Goal: Task Accomplishment & Management: Manage account settings

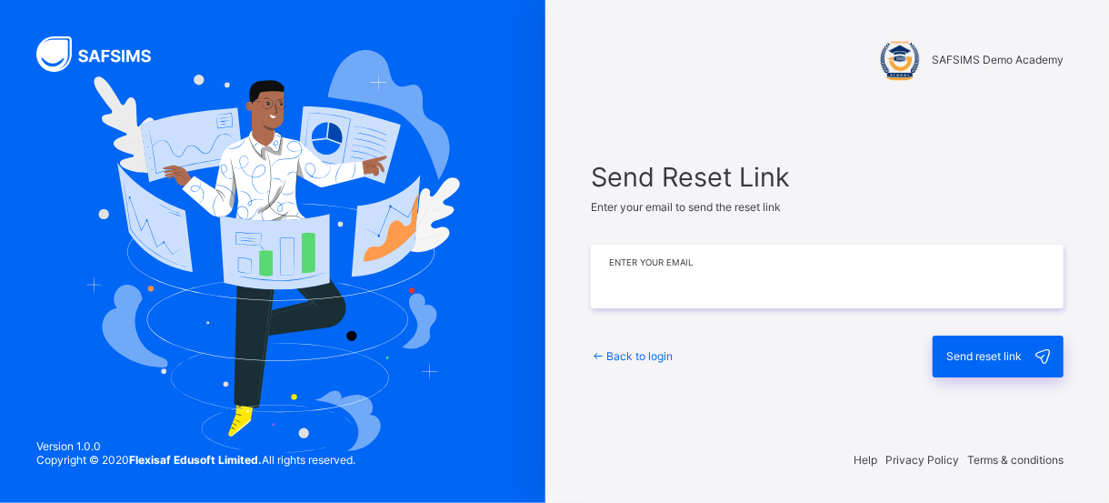
click at [869, 289] on input "email" at bounding box center [827, 276] width 473 height 64
type input "**********"
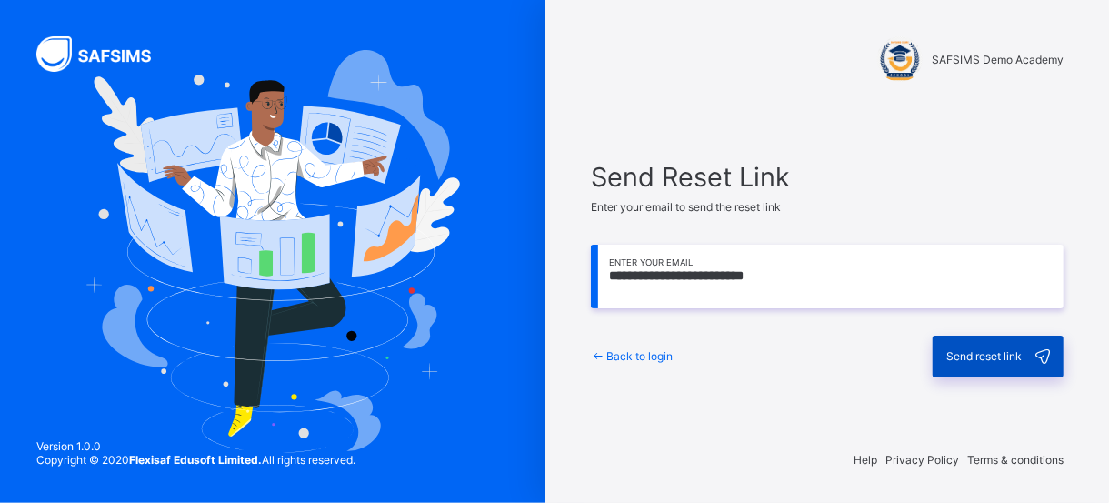
click at [971, 361] on span "Send reset link" at bounding box center [983, 356] width 75 height 14
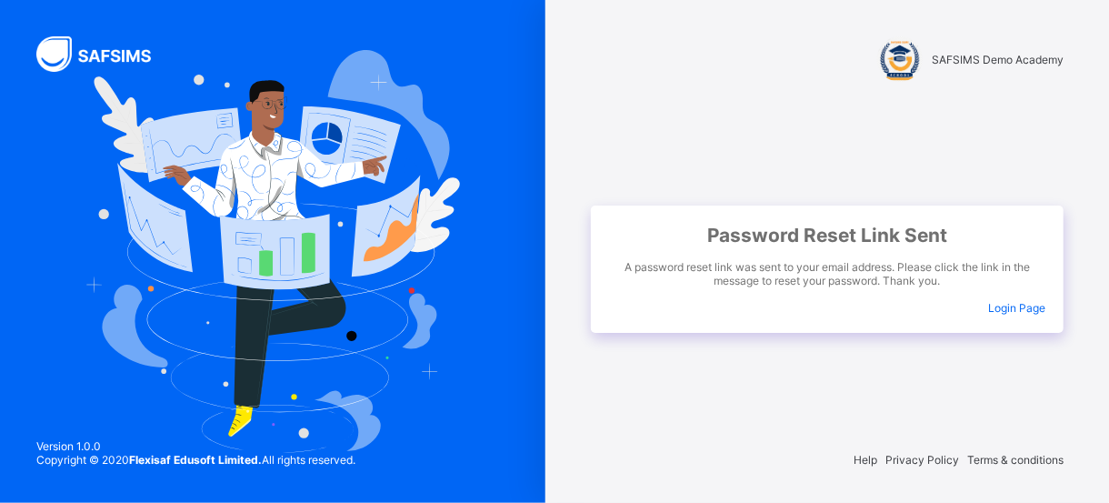
click at [1041, 300] on div "Password Reset Link Sent A password reset link was sent to your email address. …" at bounding box center [827, 268] width 473 height 127
click at [1028, 309] on span "Login Page" at bounding box center [1016, 308] width 57 height 14
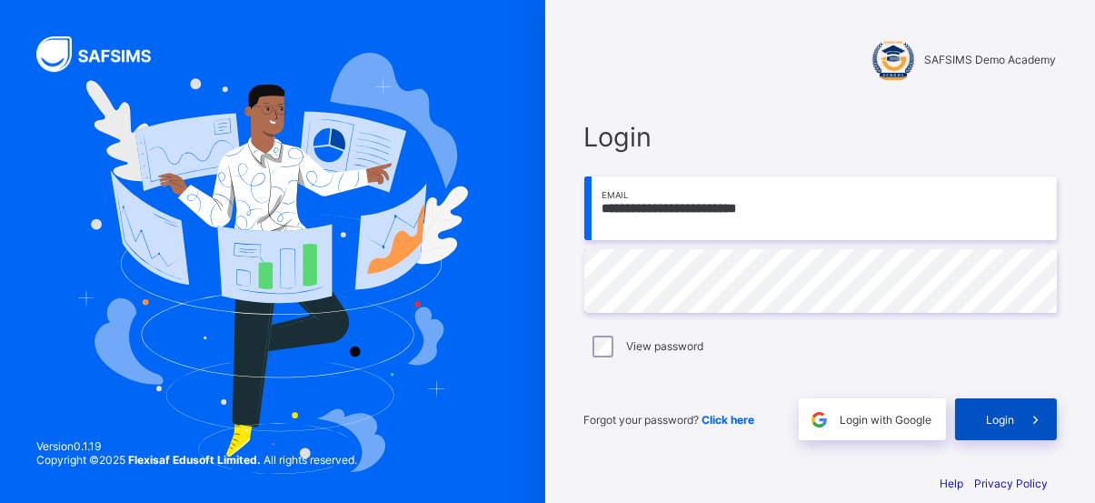
click at [1000, 416] on span "Login" at bounding box center [1001, 420] width 28 height 14
click at [1036, 413] on icon at bounding box center [1035, 419] width 19 height 17
click at [751, 417] on span "Click here" at bounding box center [728, 420] width 53 height 14
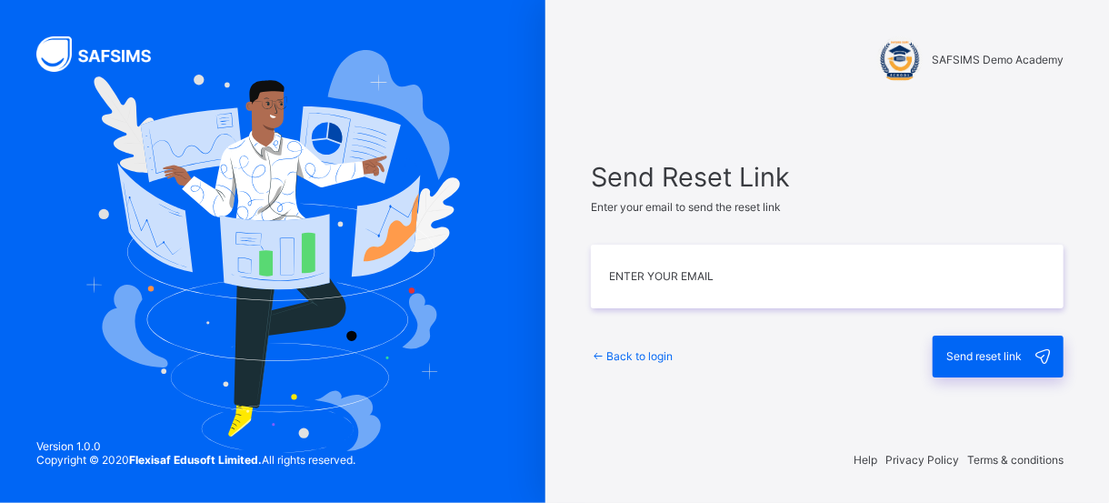
type input "**********"
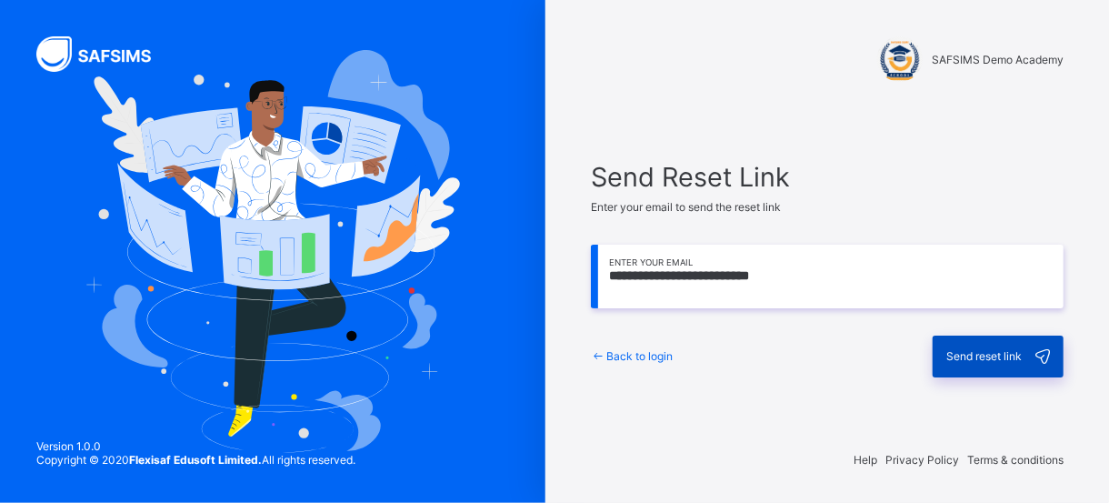
click at [976, 346] on div "Send reset link" at bounding box center [997, 356] width 131 height 42
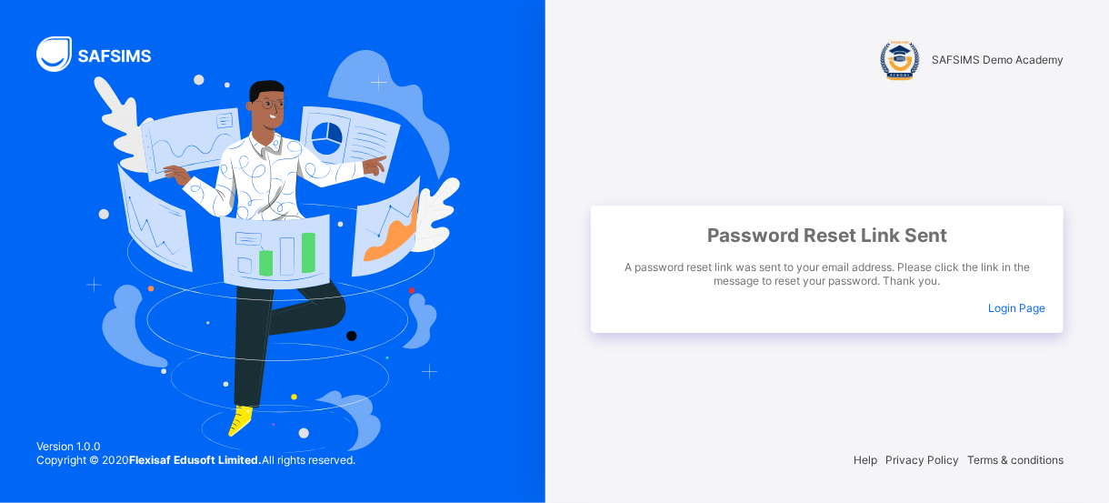
click at [1021, 295] on div "Password Reset Link Sent A password reset link was sent to your email address. …" at bounding box center [827, 268] width 473 height 127
click at [1021, 298] on div "Password Reset Link Sent A password reset link was sent to your email address. …" at bounding box center [827, 268] width 473 height 127
click at [1021, 315] on div "Password Reset Link Sent A password reset link was sent to your email address. …" at bounding box center [827, 268] width 473 height 127
click at [1017, 304] on span "Login Page" at bounding box center [1016, 308] width 57 height 14
click at [993, 298] on div "Password Reset Link Sent A password reset link was sent to your email address. …" at bounding box center [827, 268] width 473 height 127
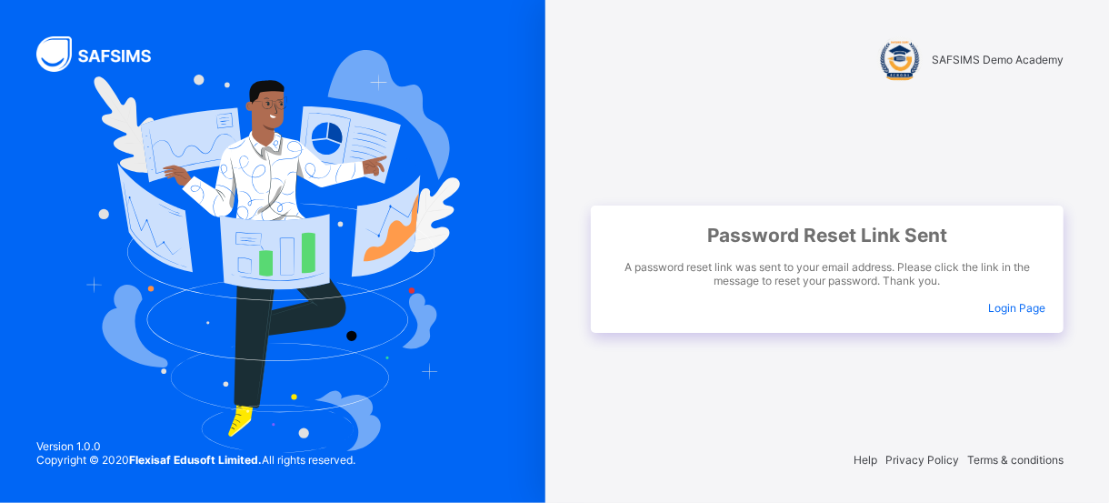
click at [1007, 310] on span "Login Page" at bounding box center [1016, 308] width 57 height 14
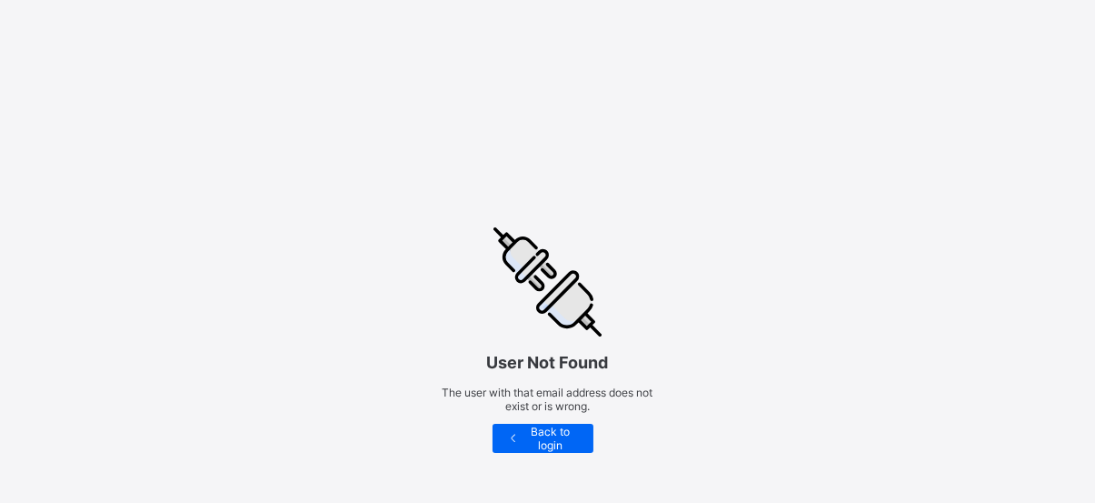
drag, startPoint x: 400, startPoint y: 212, endPoint x: 488, endPoint y: 204, distance: 88.5
click at [488, 204] on html "User Not Found The user with that email address does not exist or is wrong. Bac…" at bounding box center [547, 365] width 1095 height 730
click at [543, 435] on span "Back to login" at bounding box center [550, 437] width 59 height 27
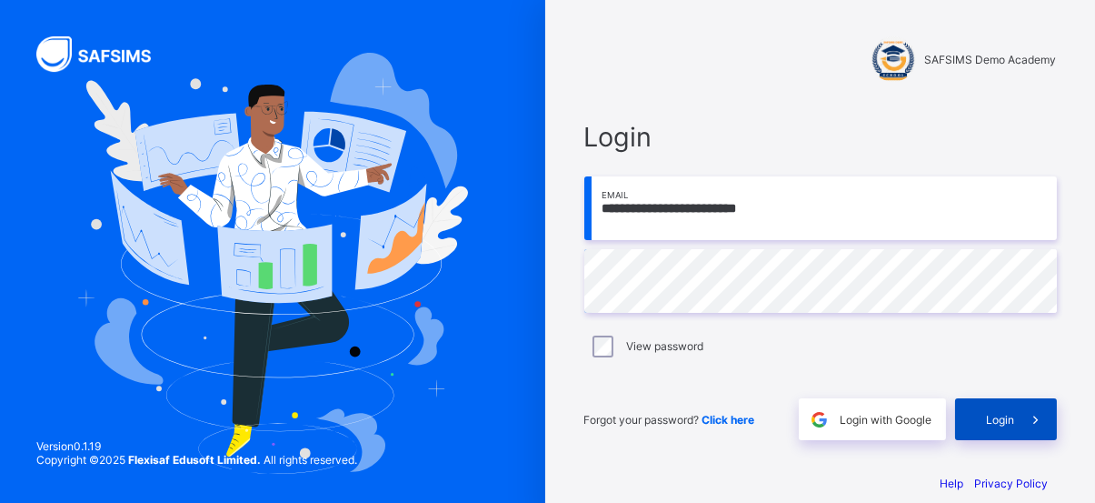
click at [1023, 423] on span at bounding box center [1036, 419] width 42 height 42
click at [1044, 423] on icon at bounding box center [1035, 419] width 19 height 17
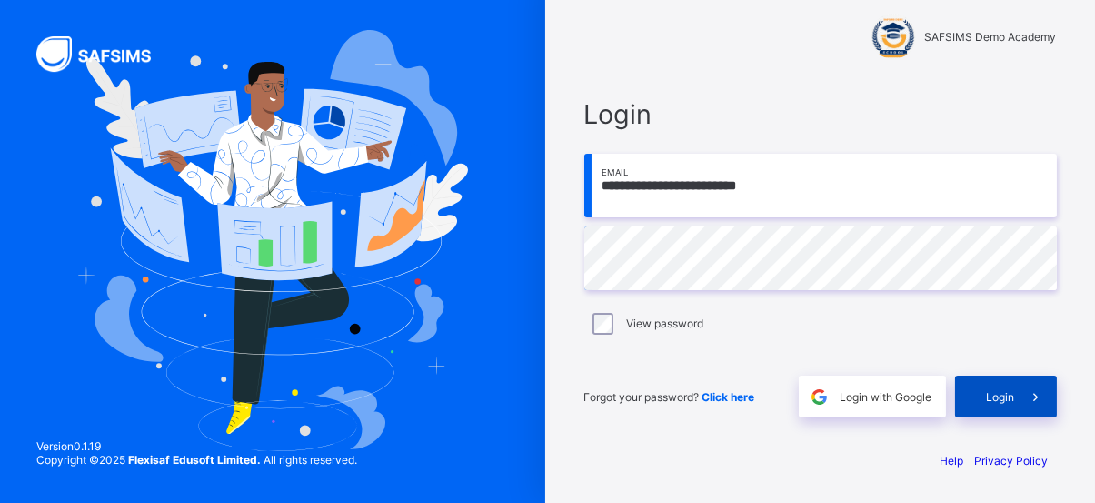
click at [1005, 399] on span "Login" at bounding box center [1001, 397] width 28 height 14
click at [736, 400] on span "Click here" at bounding box center [728, 397] width 53 height 14
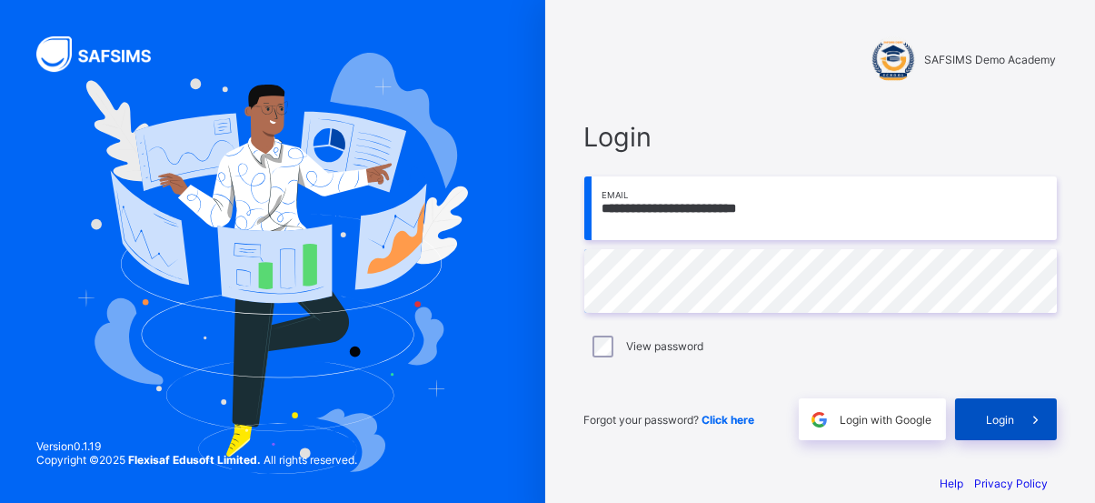
click at [976, 413] on div "Login" at bounding box center [1006, 419] width 102 height 42
click at [1039, 425] on icon at bounding box center [1035, 419] width 19 height 17
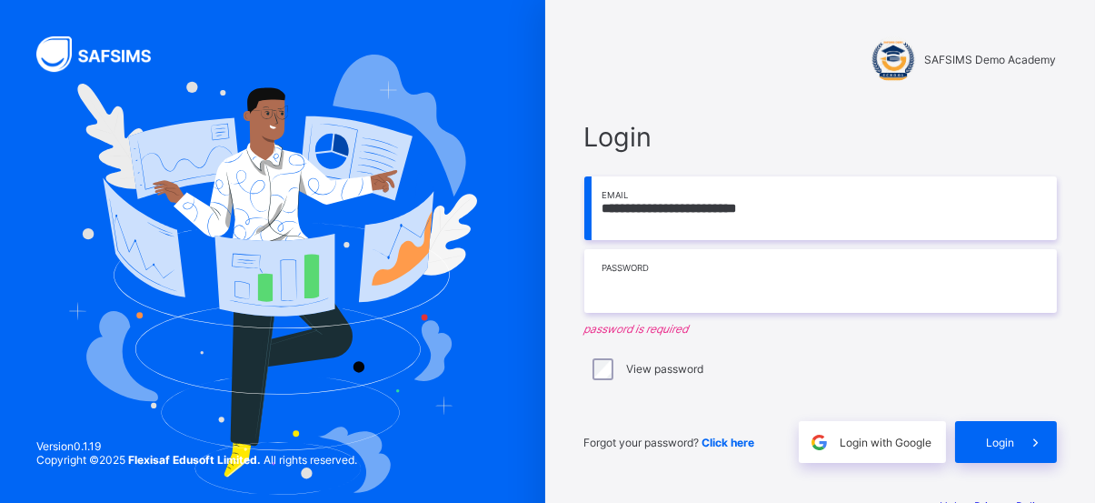
click at [654, 286] on input "text" at bounding box center [820, 281] width 473 height 64
type input "*"
click at [636, 268] on input "text" at bounding box center [820, 281] width 473 height 64
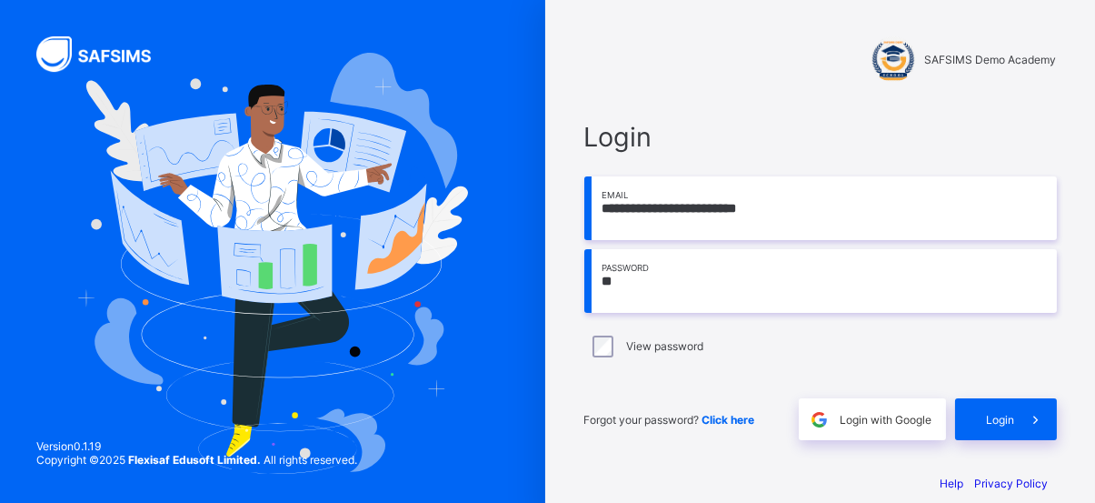
type input "*"
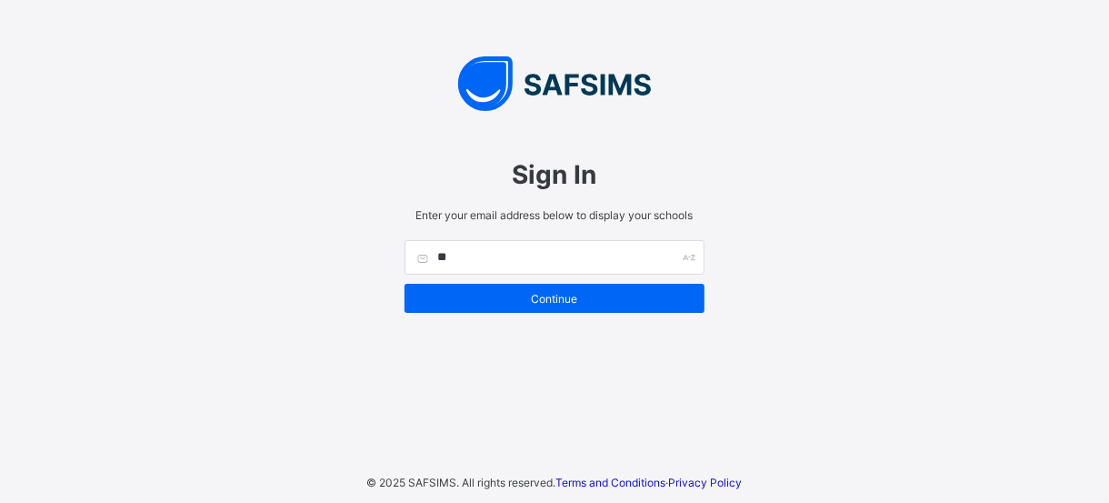
type input "*"
click at [493, 256] on input "**********" at bounding box center [554, 257] width 300 height 35
click at [489, 256] on input "**********" at bounding box center [554, 257] width 300 height 35
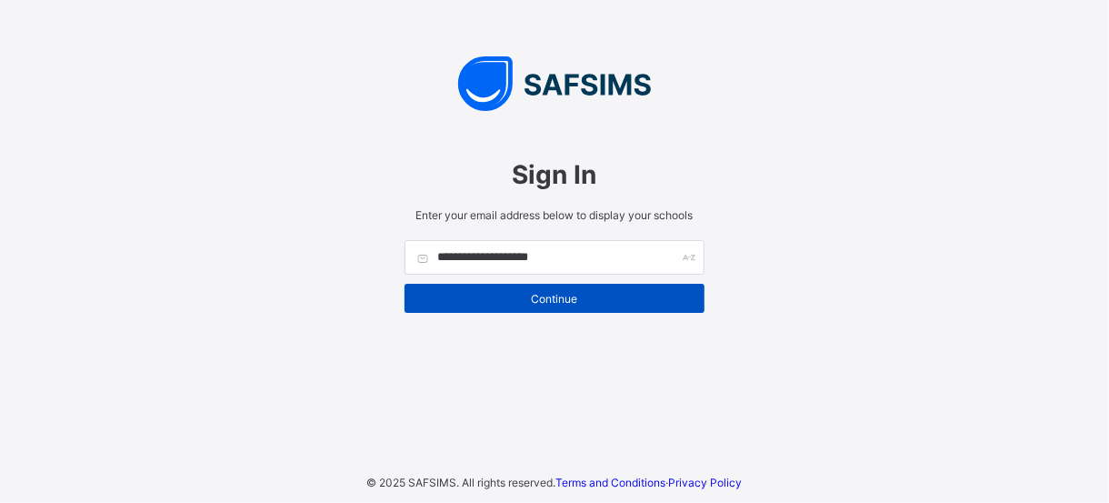
type input "**********"
click at [596, 292] on span "Continue" at bounding box center [554, 299] width 273 height 14
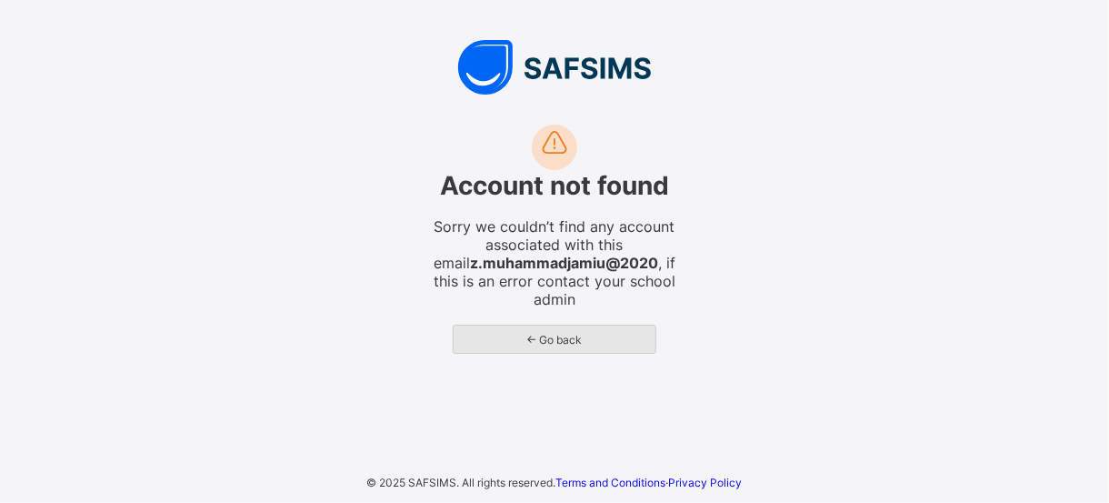
click at [606, 333] on span "← Go back" at bounding box center [554, 340] width 174 height 14
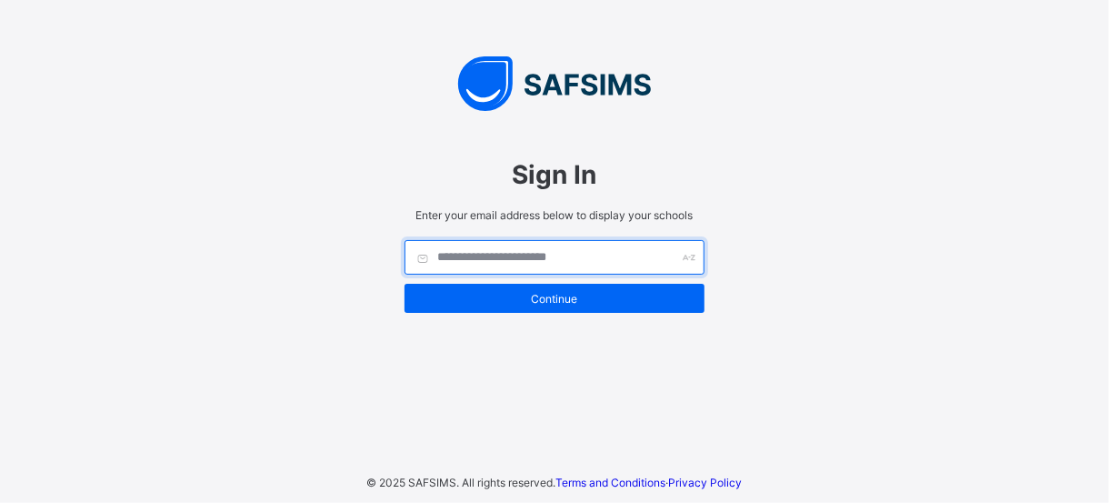
click at [504, 264] on input "text" at bounding box center [554, 257] width 300 height 35
click at [503, 252] on input "**********" at bounding box center [554, 257] width 300 height 35
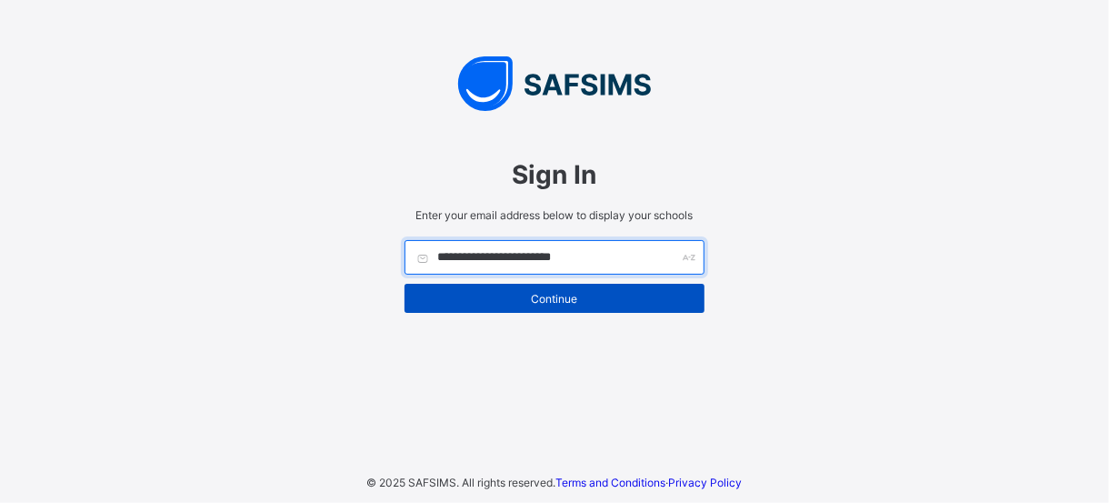
type input "**********"
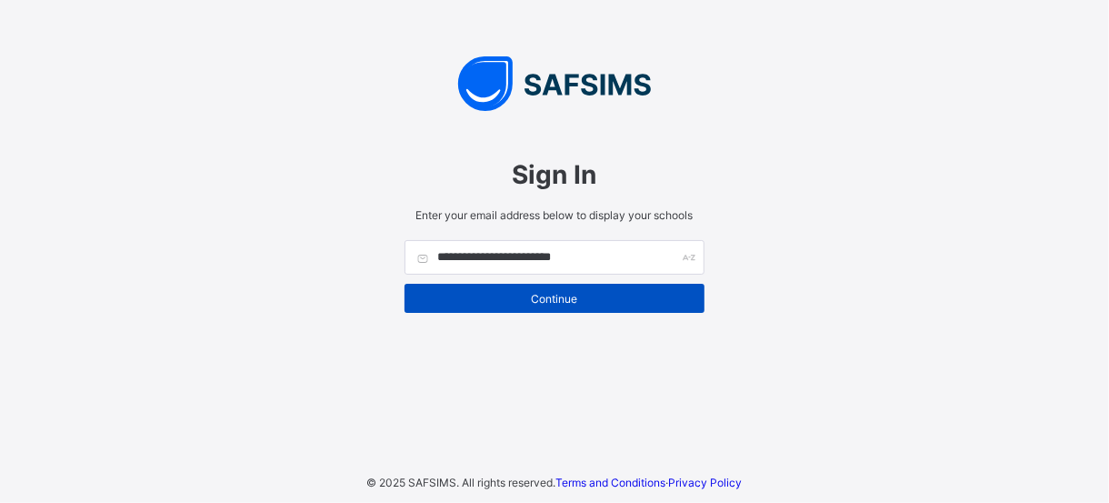
click at [633, 298] on span "Continue" at bounding box center [554, 299] width 273 height 14
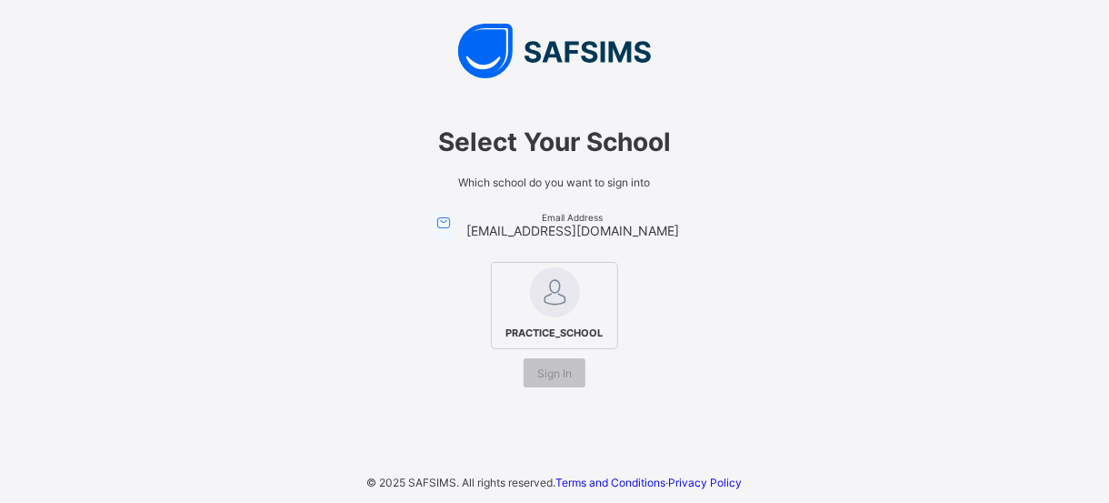
click at [582, 324] on span "PRACTICE_SCHOOL" at bounding box center [555, 333] width 106 height 22
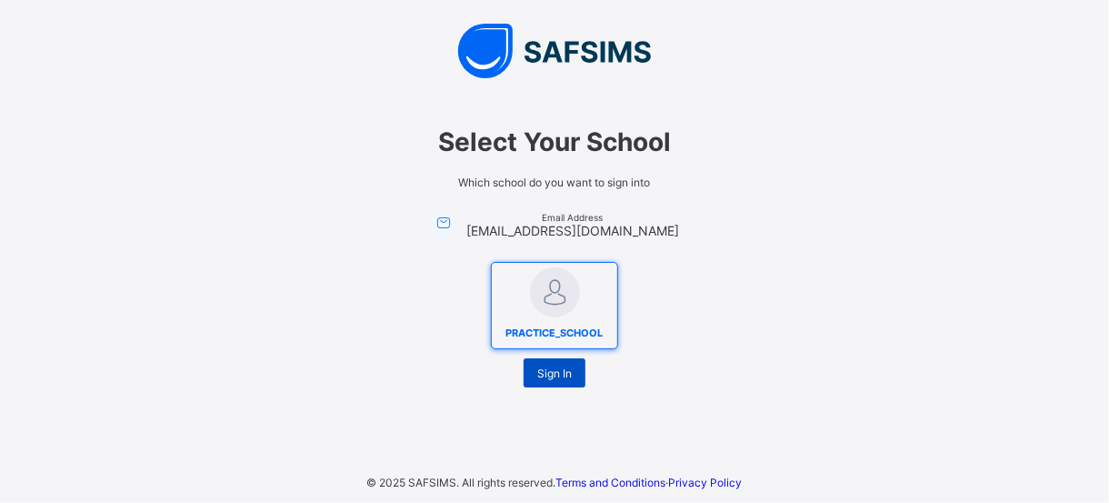
click at [565, 363] on div "Sign In" at bounding box center [554, 372] width 62 height 29
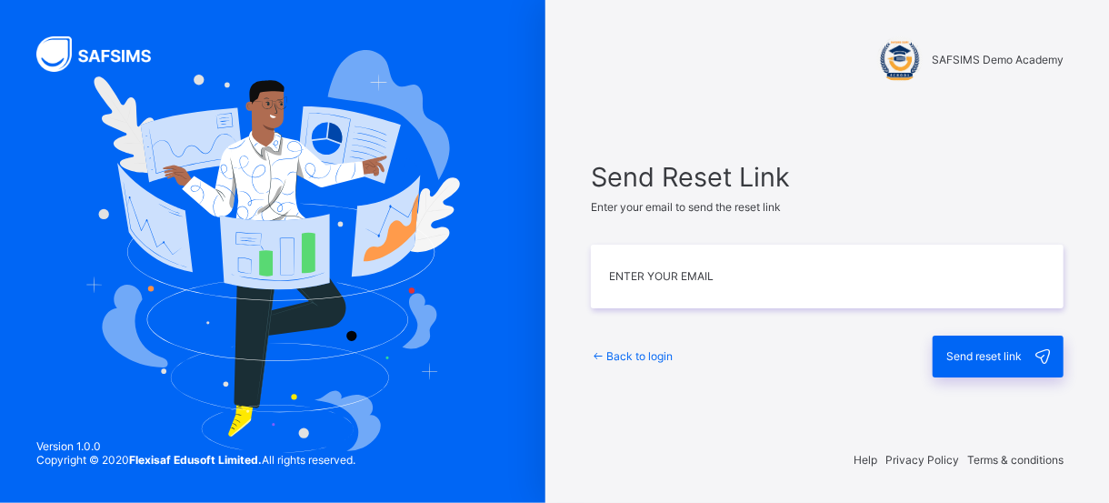
type input "**********"
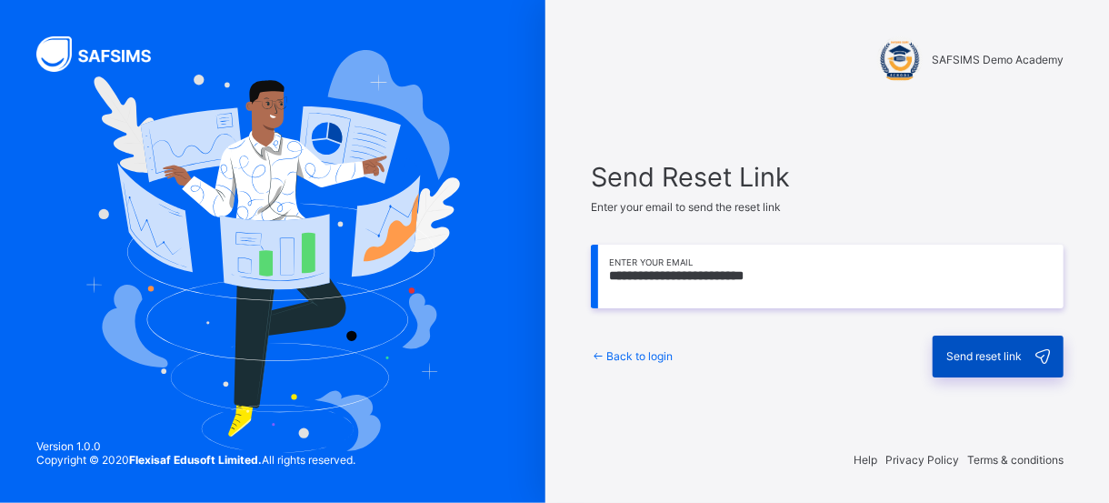
click at [987, 375] on div "Send reset link" at bounding box center [997, 356] width 131 height 42
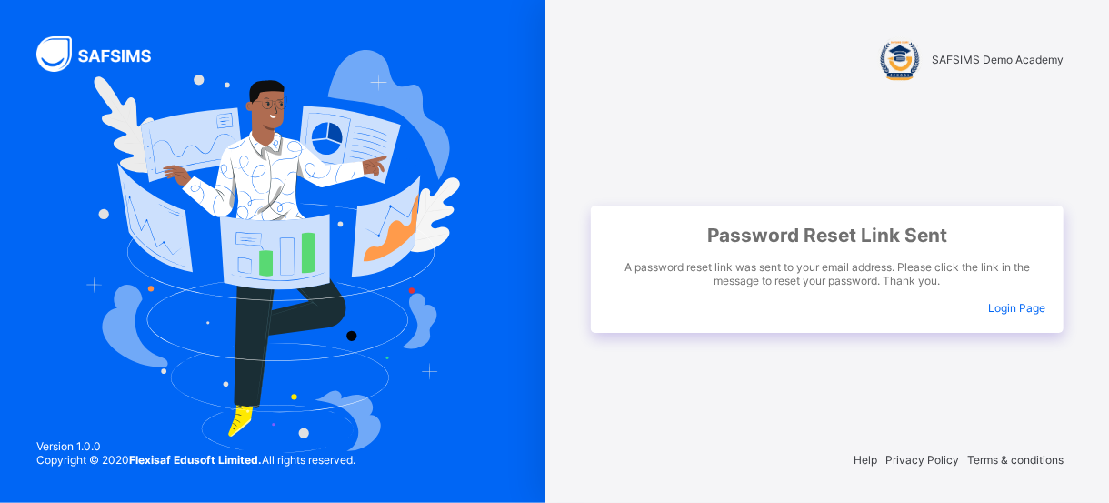
click at [1008, 316] on div "Password Reset Link Sent A password reset link was sent to your email address. …" at bounding box center [827, 268] width 473 height 127
click at [997, 310] on span "Login Page" at bounding box center [1016, 308] width 57 height 14
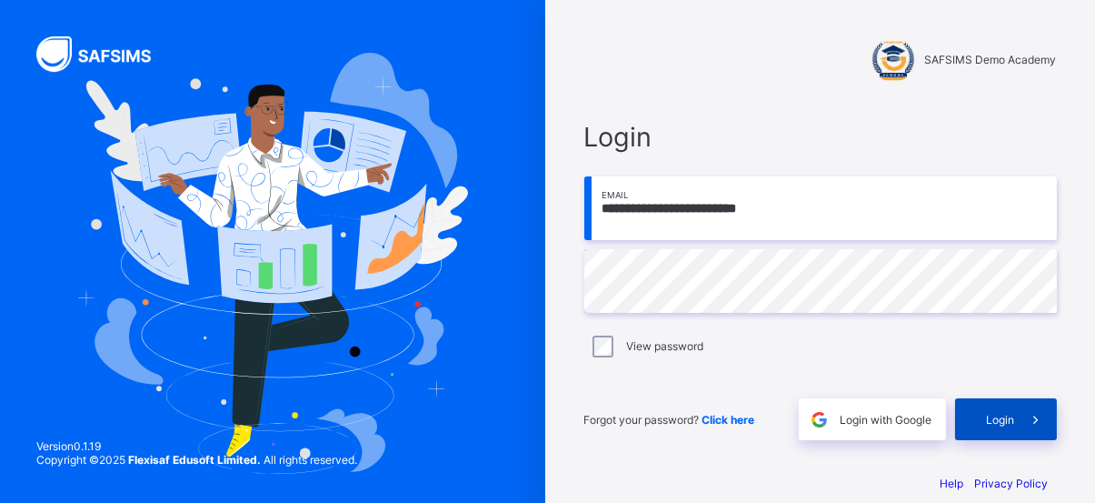
click at [1008, 419] on span "Login" at bounding box center [1001, 420] width 28 height 14
click at [928, 58] on div "SAFSIMS Demo Academy" at bounding box center [820, 58] width 473 height 45
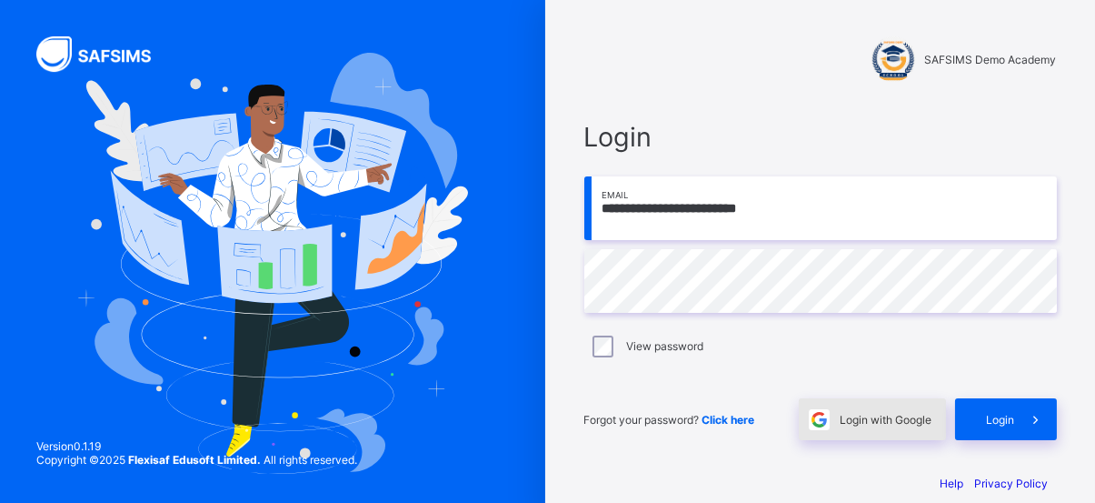
click at [892, 421] on span "Login with Google" at bounding box center [887, 420] width 92 height 14
click at [613, 210] on input "**********" at bounding box center [820, 208] width 473 height 64
type input "**********"
click at [725, 416] on span "Click here" at bounding box center [728, 420] width 53 height 14
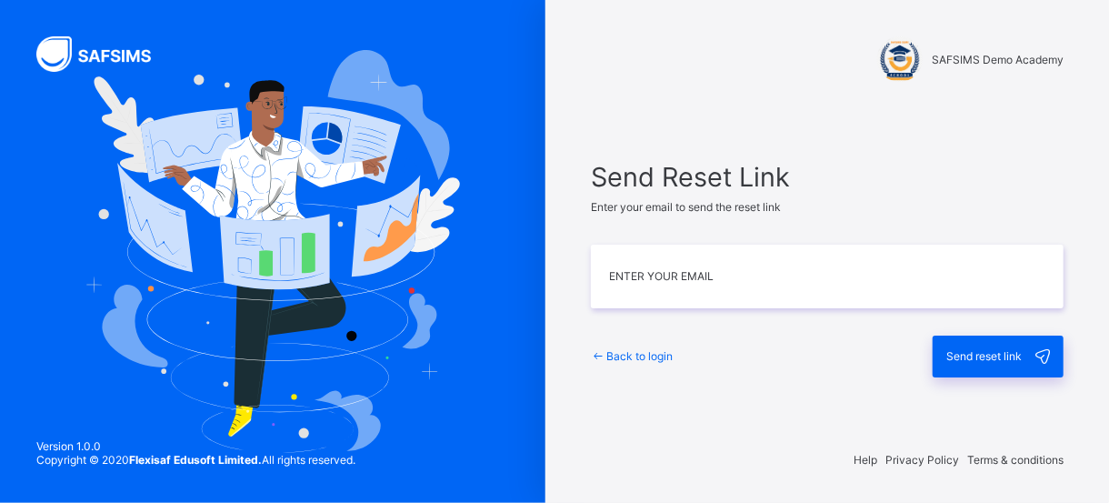
click at [954, 59] on span "SAFSIMS Demo Academy" at bounding box center [997, 60] width 132 height 14
